Goal: Transaction & Acquisition: Purchase product/service

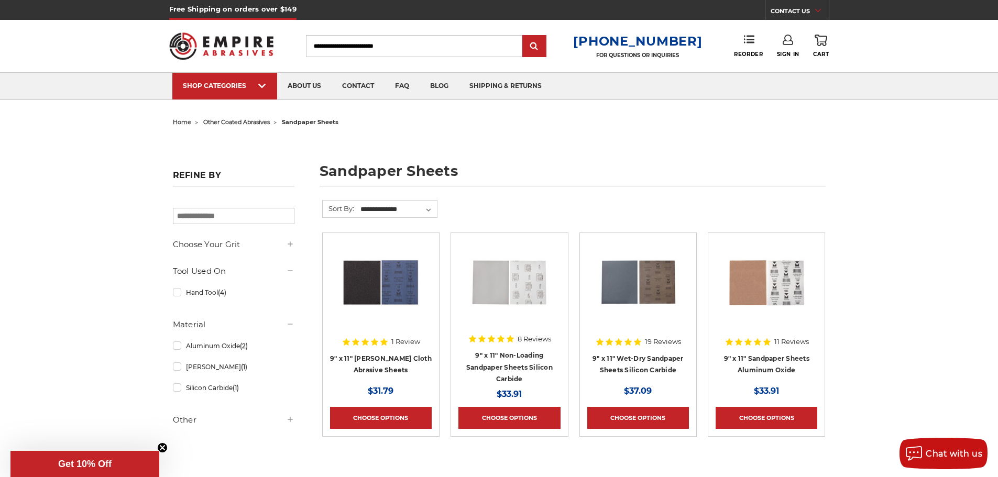
click at [290, 246] on use at bounding box center [290, 244] width 5 height 5
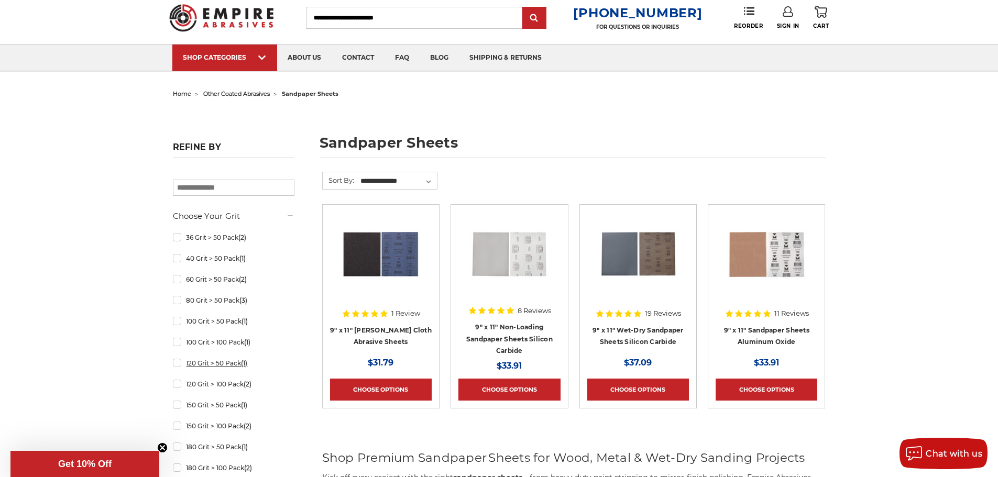
scroll to position [52, 0]
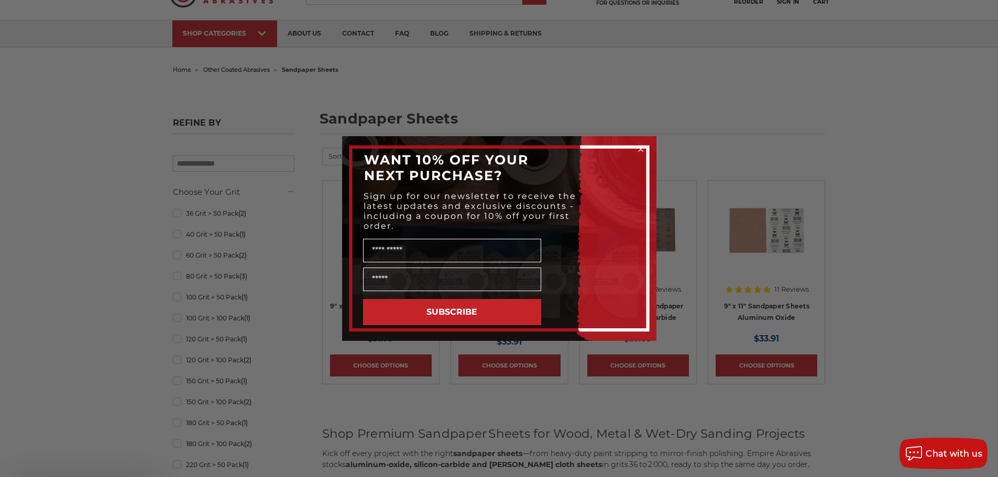
click at [192, 344] on div "Close dialog WANT 10% OFF YOUR NEXT PURCHASE? Sign up for our newsletter to rec…" at bounding box center [499, 238] width 998 height 477
click at [643, 152] on circle "Close dialog" at bounding box center [641, 150] width 10 height 10
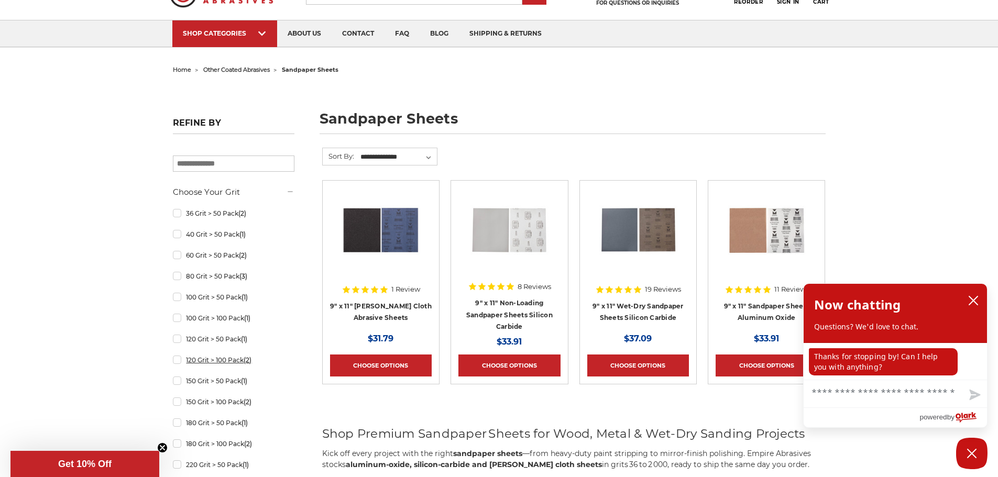
click at [177, 365] on link "120 Grit > 100 Pack (2)" at bounding box center [234, 360] width 122 height 18
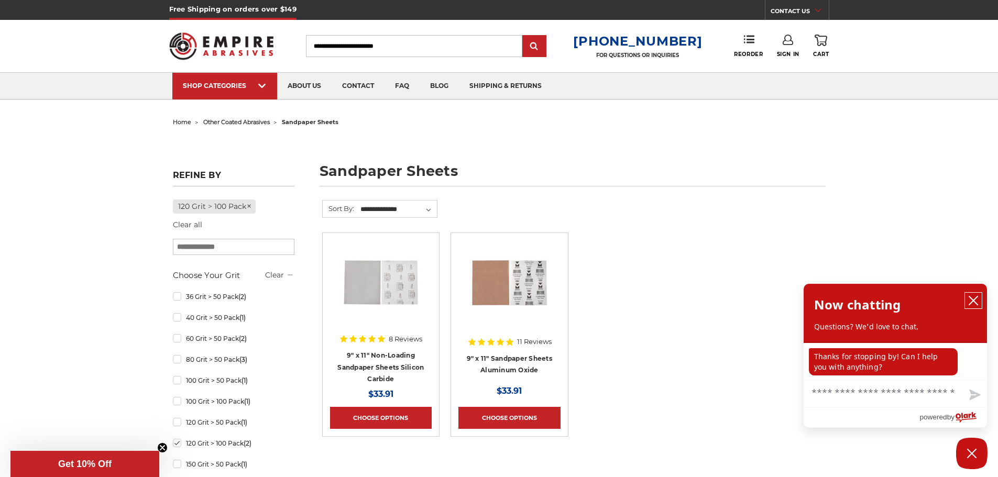
click at [976, 297] on icon "close chatbox" at bounding box center [974, 301] width 10 height 10
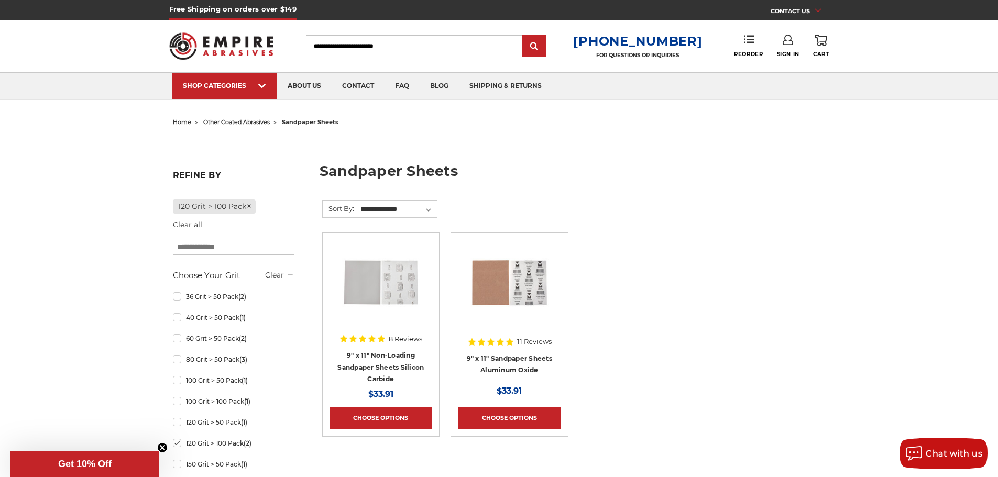
click at [245, 124] on span "other coated abrasives" at bounding box center [236, 121] width 67 height 7
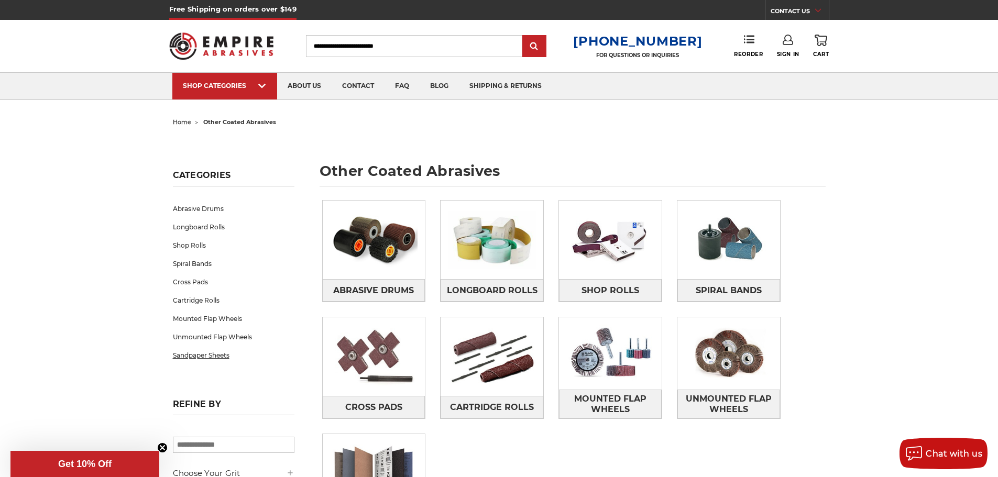
click at [215, 356] on link "Sandpaper Sheets" at bounding box center [234, 355] width 122 height 18
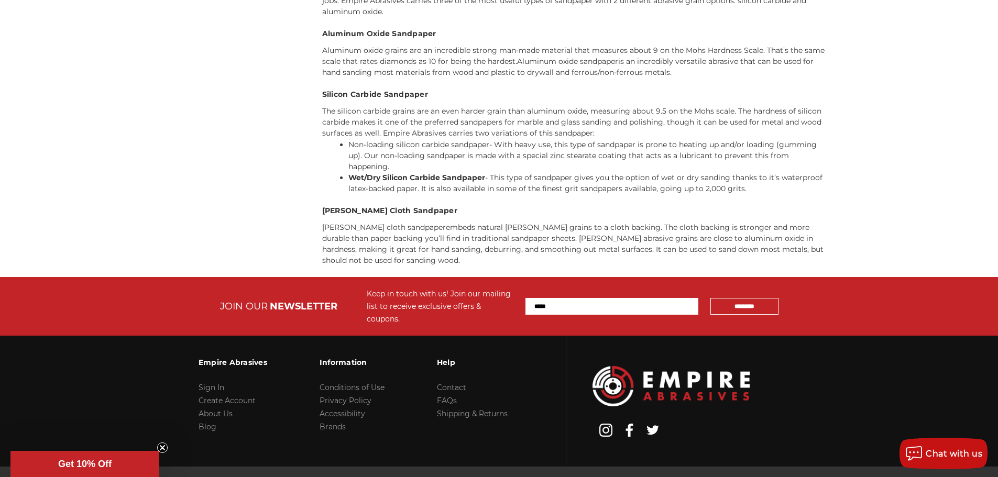
scroll to position [1410, 0]
